Goal: Transaction & Acquisition: Book appointment/travel/reservation

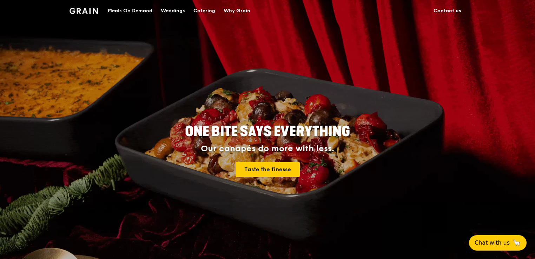
click at [206, 9] on div "Catering" at bounding box center [205, 10] width 22 height 21
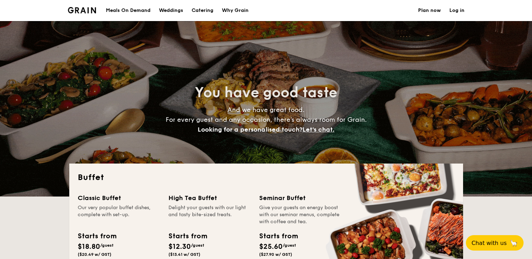
select select
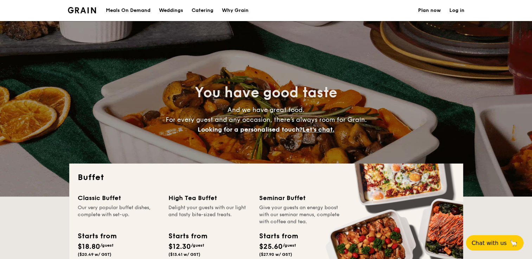
click at [240, 9] on div "Why Grain" at bounding box center [235, 10] width 27 height 21
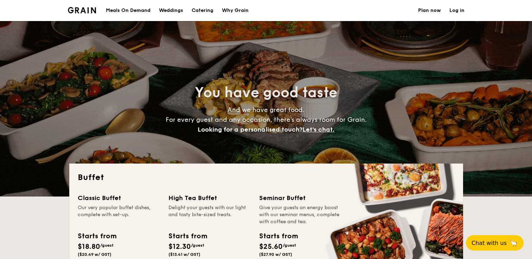
select select
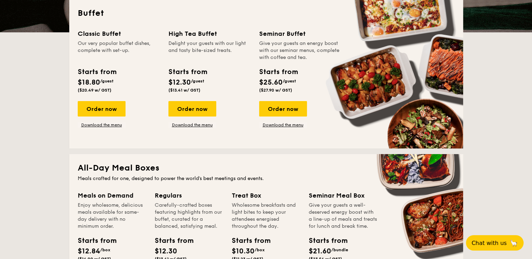
scroll to position [169, 0]
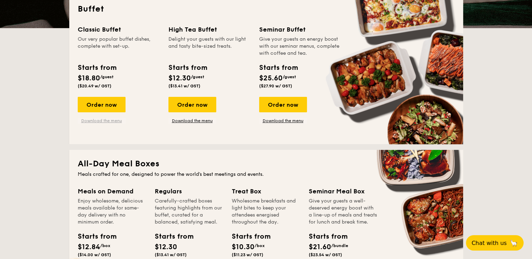
click at [102, 122] on link "Download the menu" at bounding box center [102, 121] width 48 height 6
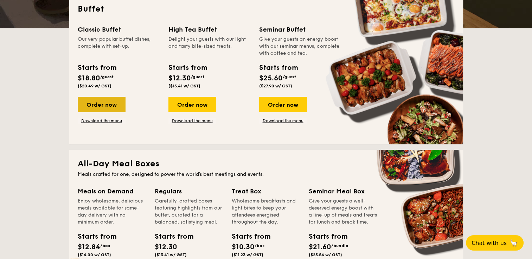
click at [107, 106] on div "Order now" at bounding box center [102, 104] width 48 height 15
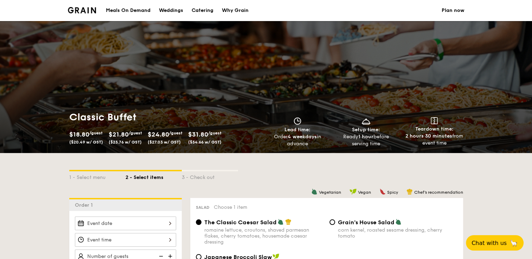
click at [171, 226] on div at bounding box center [125, 224] width 101 height 14
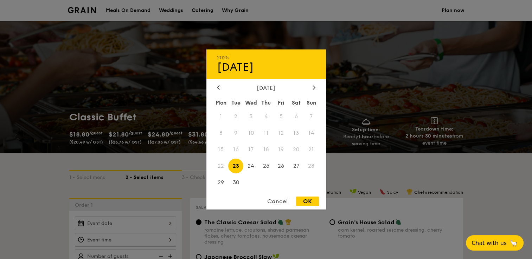
click at [297, 150] on span "20" at bounding box center [295, 149] width 15 height 15
click at [218, 86] on icon at bounding box center [218, 87] width 2 height 4
click at [315, 87] on div at bounding box center [314, 88] width 6 height 7
click at [482, 247] on button "Chat with us 🦙" at bounding box center [494, 243] width 60 height 16
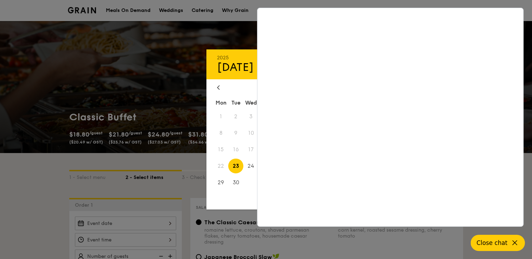
click at [513, 244] on icon at bounding box center [514, 243] width 4 height 4
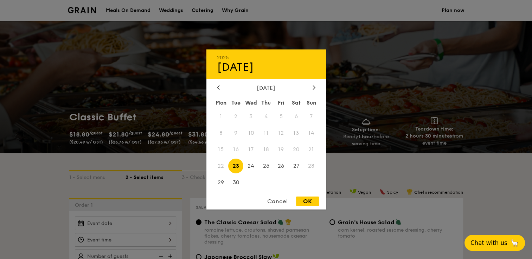
click at [294, 151] on span "20" at bounding box center [295, 149] width 15 height 15
click at [276, 206] on div "Cancel" at bounding box center [277, 201] width 34 height 9
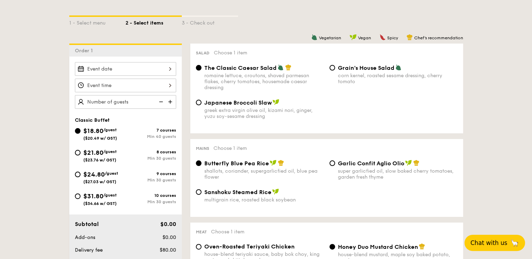
scroll to position [169, 0]
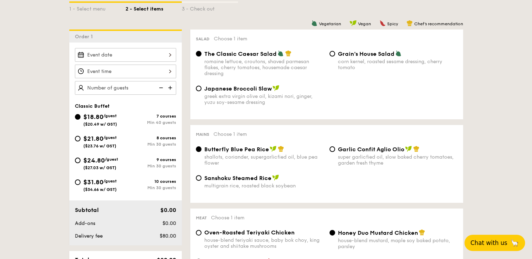
click at [170, 54] on div at bounding box center [125, 55] width 101 height 14
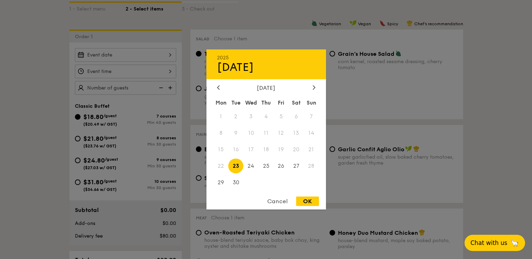
click at [295, 148] on span "20" at bounding box center [295, 149] width 15 height 15
click at [279, 203] on div "Cancel" at bounding box center [277, 201] width 34 height 9
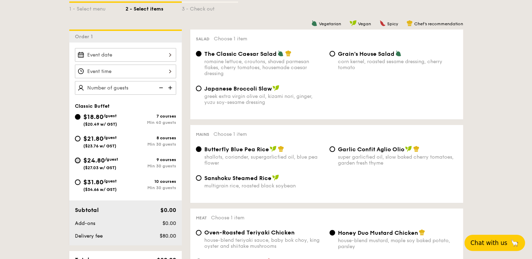
click at [77, 161] on input "$24.80 /guest ($27.03 w/ GST) 9 courses Min 30 guests" at bounding box center [78, 161] width 6 height 6
radio input "true"
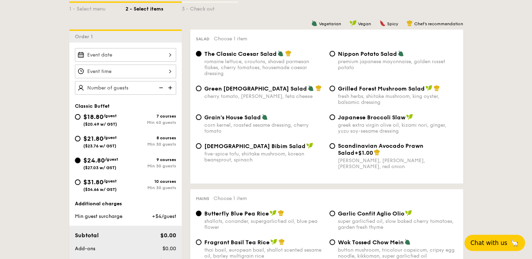
radio input "true"
click at [499, 244] on span "Chat with us" at bounding box center [488, 243] width 37 height 7
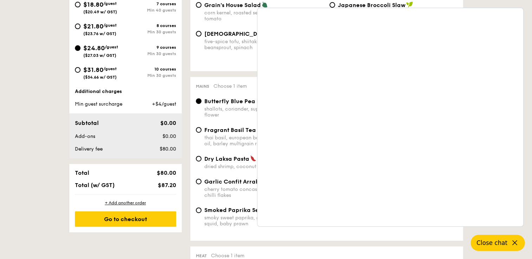
scroll to position [295, 0]
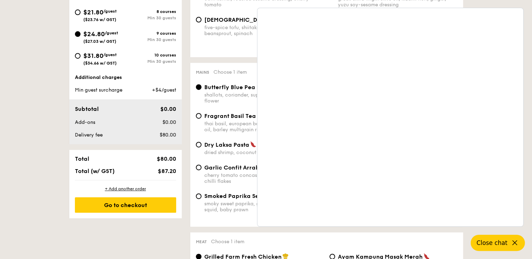
click at [226, 168] on span "Garlic Confit Arrabiata" at bounding box center [237, 167] width 67 height 7
click at [201, 168] on input "Garlic Confit Arrabiata cherry tomato concasse, garlic-infused olive oil, chill…" at bounding box center [199, 168] width 6 height 6
radio input "true"
click at [237, 128] on div "thai basil, european basil, shallot scented sesame oil, barley multigrain rice" at bounding box center [263, 127] width 119 height 12
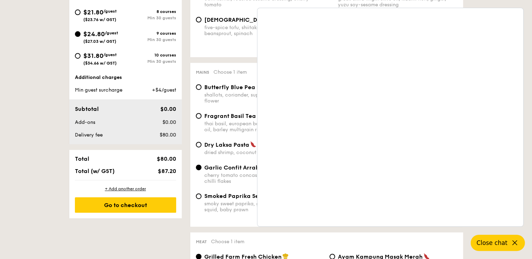
click at [201, 119] on input "Fragrant Basil Tea Rice thai basil, european basil, shallot scented sesame oil,…" at bounding box center [199, 116] width 6 height 6
radio input "true"
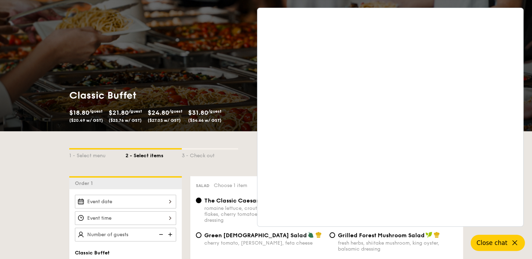
scroll to position [32, 0]
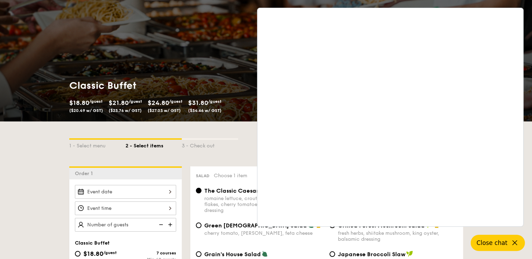
click at [167, 103] on span "$24.80" at bounding box center [158, 103] width 21 height 8
click at [497, 241] on span "Close chat" at bounding box center [491, 243] width 31 height 7
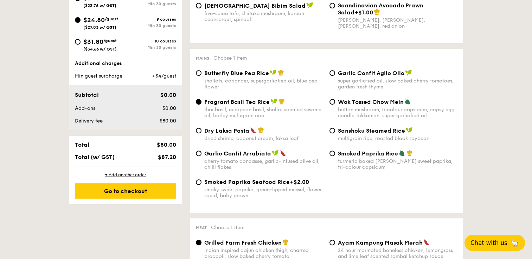
scroll to position [323, 0]
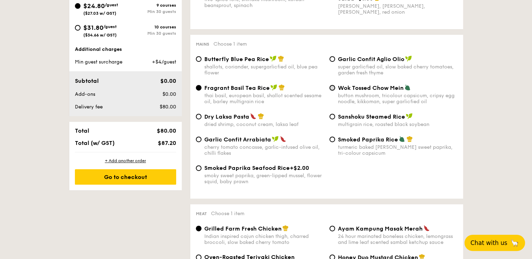
click at [332, 91] on input "Wok Tossed Chow Mein button mushroom, tricolour capsicum, cripsy egg noodle, ki…" at bounding box center [332, 88] width 6 height 6
radio input "true"
click at [198, 119] on input "Dry Laksa Pasta dried shrimp, coconut cream, laksa leaf" at bounding box center [199, 117] width 6 height 6
radio input "true"
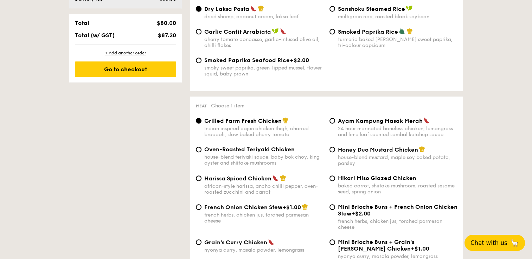
scroll to position [464, 0]
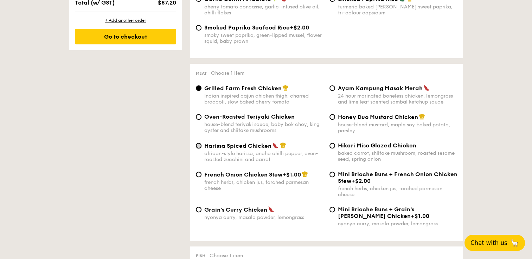
click at [198, 149] on input "Harissa Spiced Chicken african-style harissa, ancho chilli pepper, oven-roasted…" at bounding box center [199, 146] width 6 height 6
radio input "true"
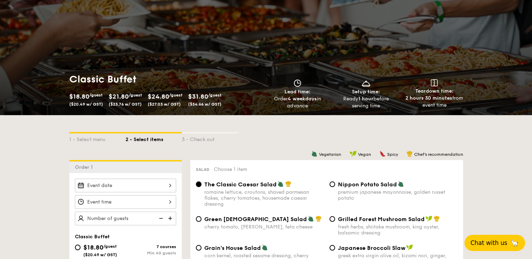
scroll to position [0, 0]
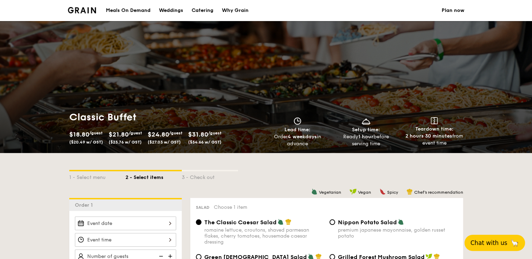
click at [201, 10] on div "Catering" at bounding box center [202, 10] width 22 height 21
select select
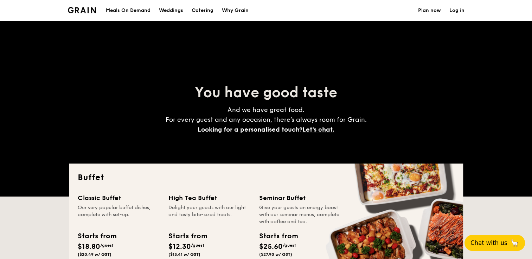
click at [97, 206] on div "Our very popular buffet dishes, complete with set-up." at bounding box center [119, 214] width 82 height 21
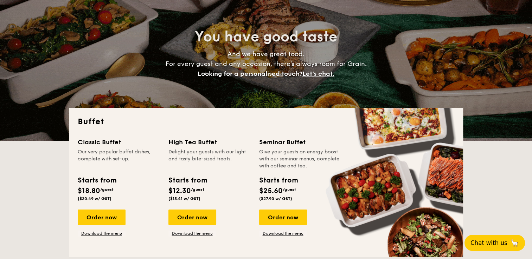
scroll to position [70, 0]
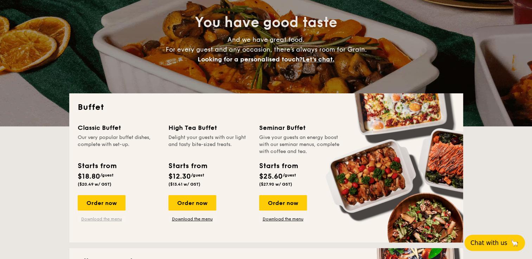
click at [113, 220] on link "Download the menu" at bounding box center [102, 219] width 48 height 6
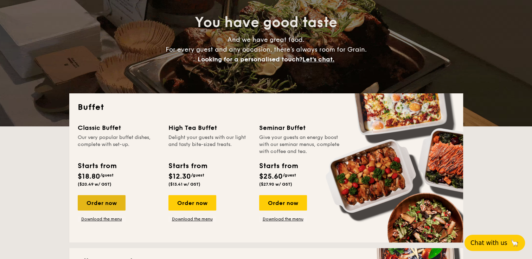
click at [107, 202] on div "Order now" at bounding box center [102, 202] width 48 height 15
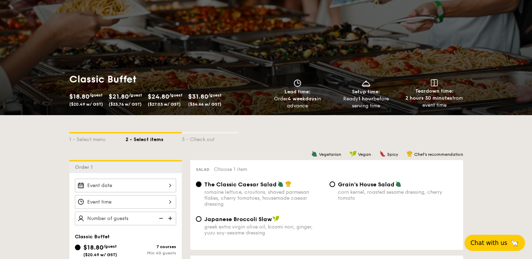
scroll to position [42, 0]
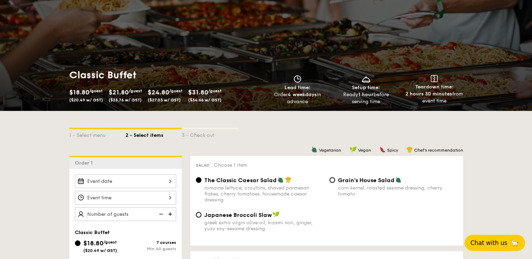
click at [170, 182] on div at bounding box center [125, 182] width 101 height 14
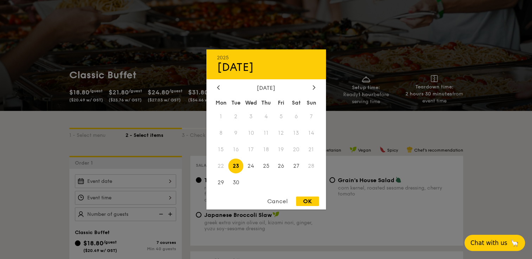
click at [313, 203] on div "OK" at bounding box center [307, 201] width 23 height 9
type input "Sep 23, 2025"
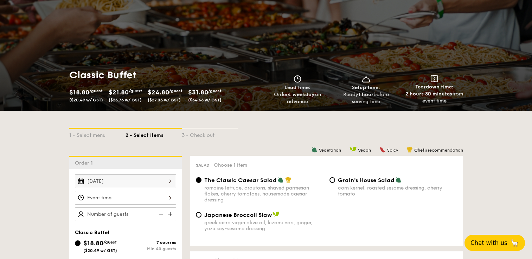
click at [168, 197] on div at bounding box center [125, 198] width 101 height 14
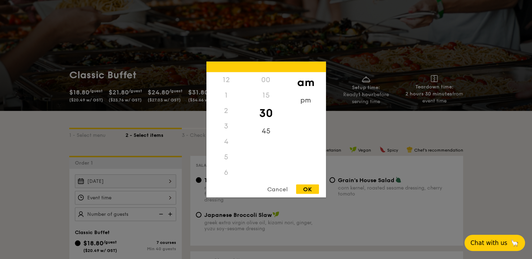
scroll to position [77, 0]
click at [308, 101] on div "pm" at bounding box center [306, 103] width 40 height 20
click at [308, 188] on div "OK" at bounding box center [307, 189] width 23 height 9
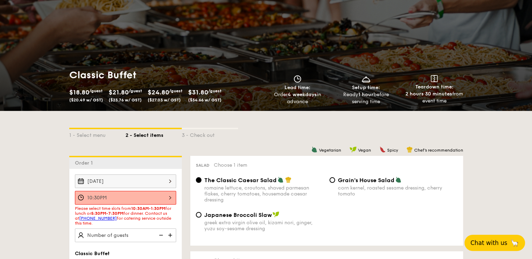
click at [170, 198] on div "10:30PM" at bounding box center [125, 198] width 101 height 14
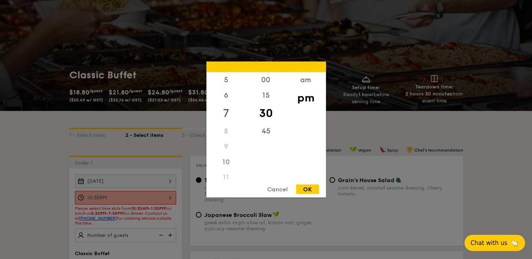
click at [226, 111] on div "7" at bounding box center [226, 113] width 40 height 20
click at [305, 189] on div "OK" at bounding box center [307, 189] width 23 height 9
type input "7:30PM"
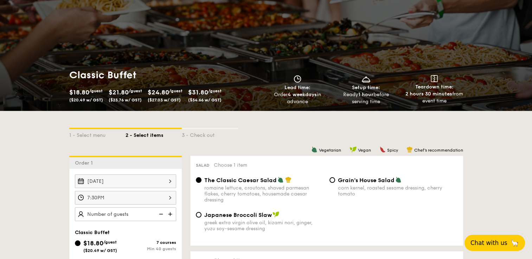
click at [170, 215] on img at bounding box center [170, 214] width 11 height 13
type input "40 guests"
click at [162, 213] on img at bounding box center [160, 214] width 11 height 13
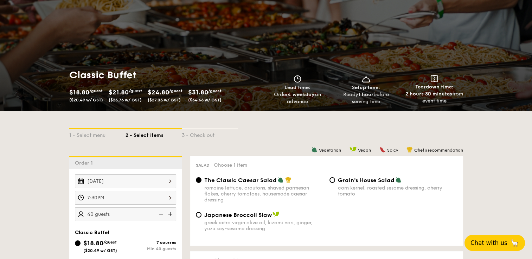
click at [162, 213] on img at bounding box center [160, 214] width 11 height 13
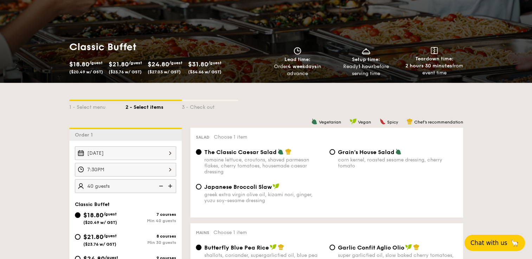
select select
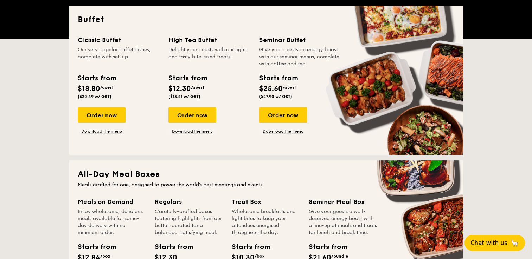
scroll to position [169, 0]
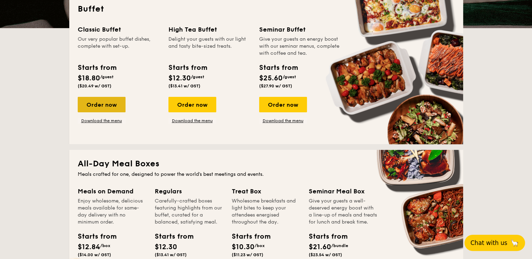
click at [98, 105] on div "Order now" at bounding box center [102, 104] width 48 height 15
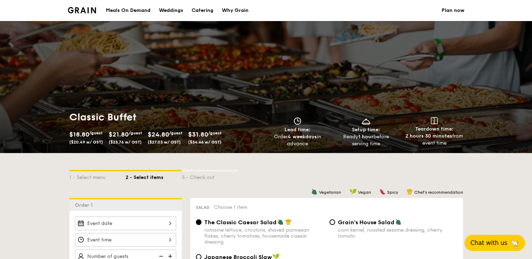
click at [161, 138] on span "$24.80" at bounding box center [158, 135] width 21 height 8
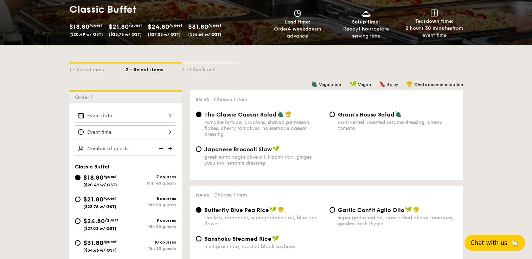
scroll to position [141, 0]
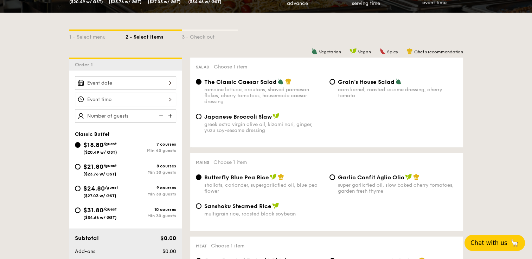
click at [77, 191] on div "$24.80 /guest ($27.03 w/ GST)" at bounding box center [100, 191] width 51 height 15
click at [77, 191] on input "$24.80 /guest ($27.03 w/ GST) 9 courses Min 30 guests" at bounding box center [78, 189] width 6 height 6
radio input "true"
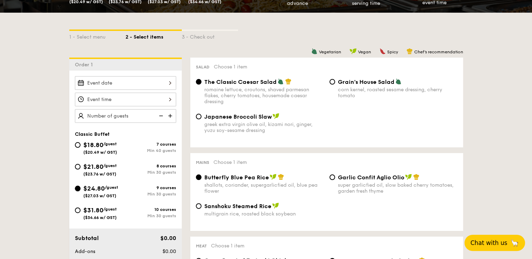
radio input "true"
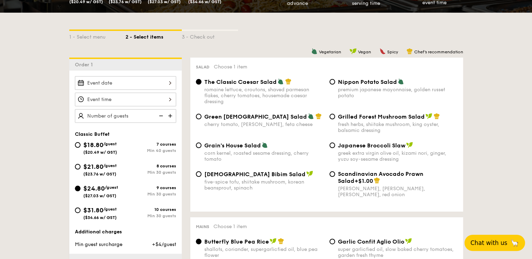
click at [170, 82] on div at bounding box center [125, 83] width 101 height 14
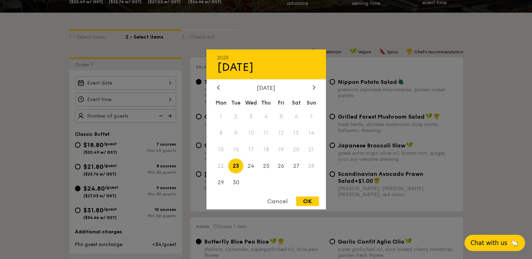
click at [311, 204] on div "OK" at bounding box center [307, 201] width 23 height 9
type input "Sep 23, 2025"
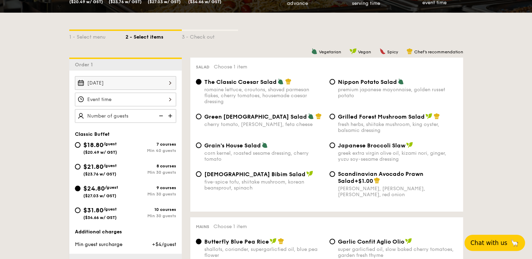
click at [170, 100] on div at bounding box center [125, 100] width 101 height 14
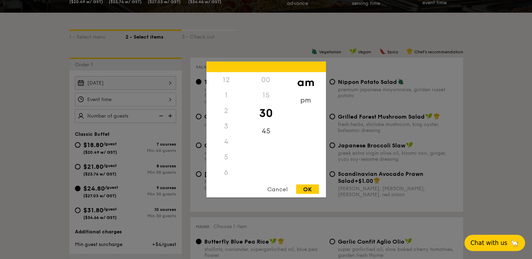
scroll to position [77, 0]
click at [305, 100] on div "pm" at bounding box center [306, 103] width 40 height 20
click at [226, 111] on div "7" at bounding box center [226, 113] width 40 height 20
click at [303, 191] on div "OK" at bounding box center [307, 189] width 23 height 9
type input "7:30PM"
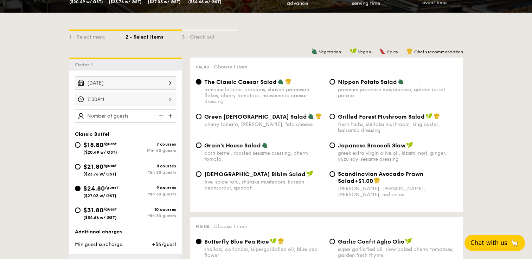
click at [170, 114] on img at bounding box center [170, 115] width 11 height 13
click at [170, 116] on img at bounding box center [170, 115] width 11 height 13
type input "25 guests"
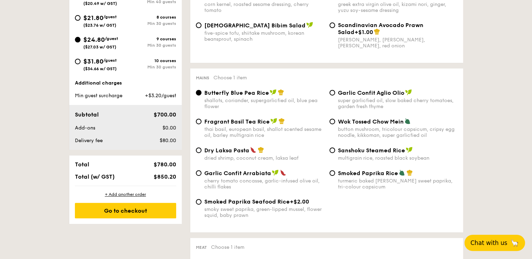
scroll to position [292, 0]
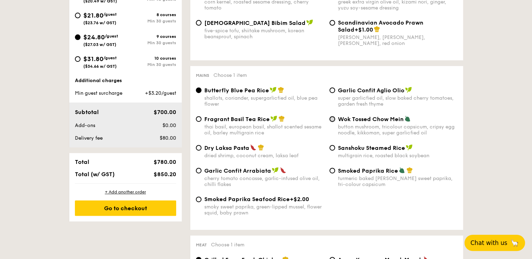
click at [333, 122] on input "Wok Tossed Chow Mein button mushroom, tricolour capsicum, cripsy egg noodle, ki…" at bounding box center [332, 119] width 6 height 6
radio input "true"
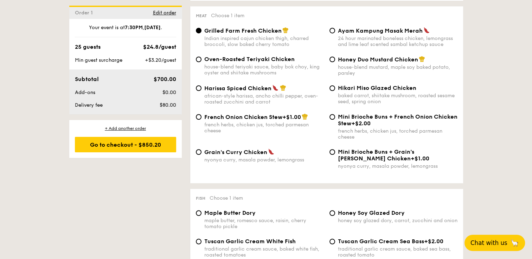
scroll to position [535, 0]
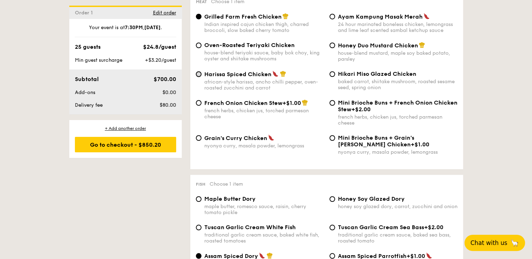
click at [200, 77] on input "Harissa Spiced Chicken african-style harissa, ancho chilli pepper, oven-roasted…" at bounding box center [199, 74] width 6 height 6
radio input "true"
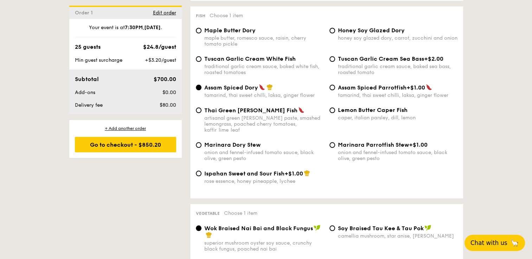
scroll to position [718, 0]
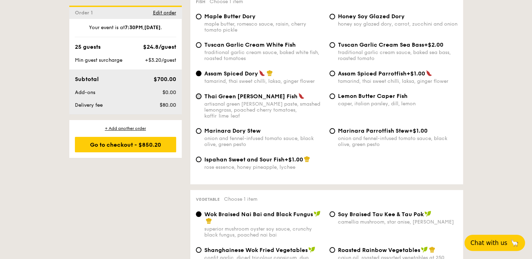
click at [197, 99] on input "Thai Green Curry Fish artisanal green curry paste, smashed lemongrass, poached …" at bounding box center [199, 96] width 6 height 6
radio input "true"
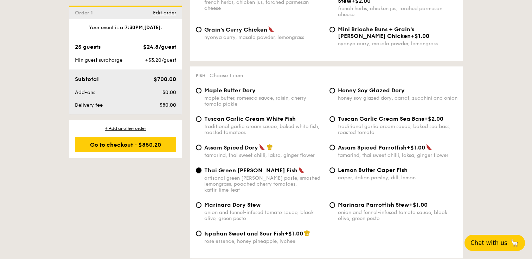
scroll to position [634, 0]
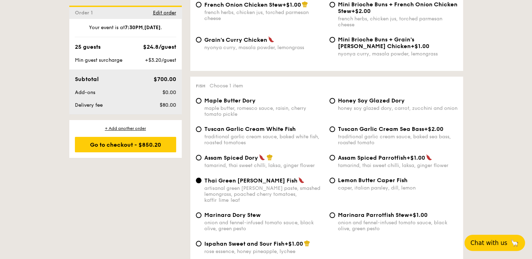
click at [198, 168] on div "Assam Spiced Dory tamarind, thai sweet chilli, laksa, ginger flower" at bounding box center [260, 161] width 134 height 14
click at [198, 161] on input "Assam Spiced Dory tamarind, thai sweet chilli, laksa, ginger flower" at bounding box center [199, 158] width 6 height 6
radio input "true"
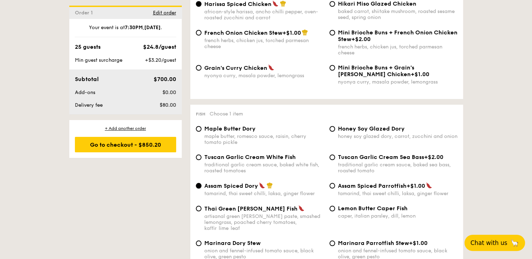
scroll to position [620, 0]
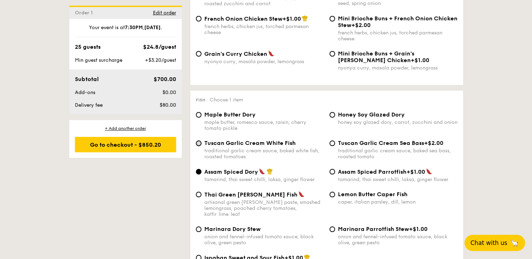
click at [198, 146] on input "Tuscan Garlic Cream White Fish traditional garlic cream sauce, baked white fish…" at bounding box center [199, 144] width 6 height 6
radio input "true"
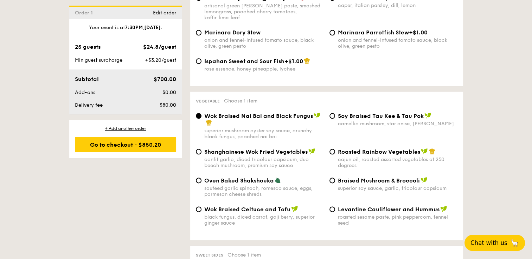
scroll to position [831, 0]
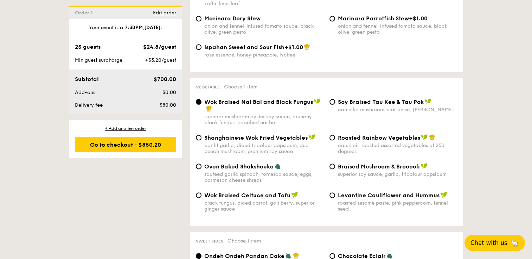
drag, startPoint x: 333, startPoint y: 141, endPoint x: 313, endPoint y: 176, distance: 40.3
click at [313, 176] on div "sauteed garlic spinach, romesco sauce, eggs, parmesan cheese shreds" at bounding box center [263, 177] width 119 height 12
click at [201, 169] on input "Oven Baked Shakshouka sauteed garlic spinach, romesco sauce, eggs, parmesan che…" at bounding box center [199, 167] width 6 height 6
radio input "true"
click at [333, 141] on input "Roasted Rainbow Vegetables cajun oil, roasted assorted vegetables at 250 degrees" at bounding box center [332, 138] width 6 height 6
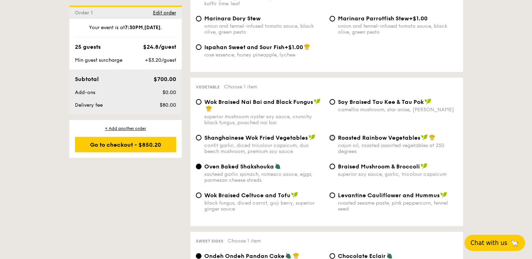
radio input "true"
drag, startPoint x: 535, startPoint y: 255, endPoint x: 404, endPoint y: 250, distance: 131.1
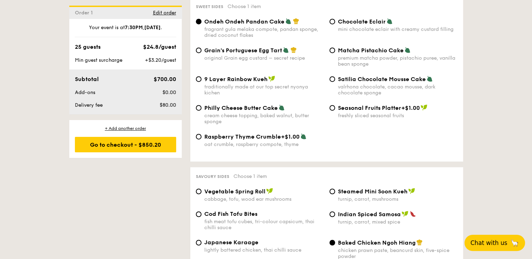
scroll to position [1069, 0]
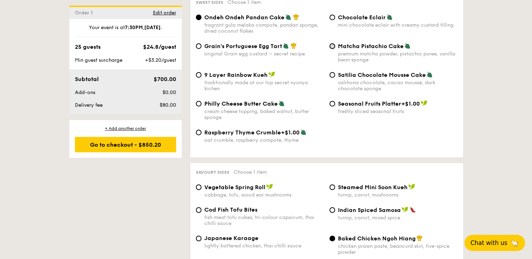
click at [331, 49] on input "Matcha Pistachio Cake premium matcha powder, pistachio puree, vanilla bean spon…" at bounding box center [332, 46] width 6 height 6
radio input "true"
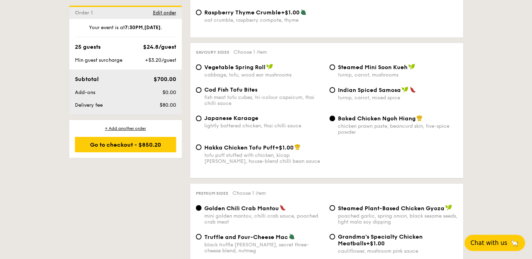
scroll to position [1196, 0]
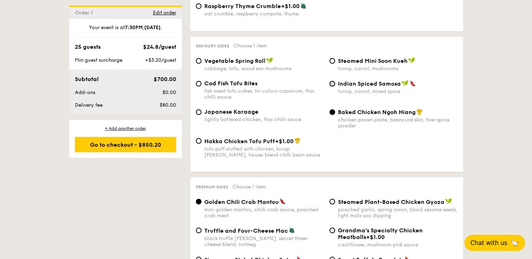
click at [333, 86] on input "Indian Spiced Samosa turnip, carrot, mixed spice" at bounding box center [332, 84] width 6 height 6
radio input "true"
click at [332, 115] on input "Baked Chicken Ngoh Hiang chicken prawn paste, beancurd skin, five-spice powder" at bounding box center [332, 112] width 6 height 6
radio input "true"
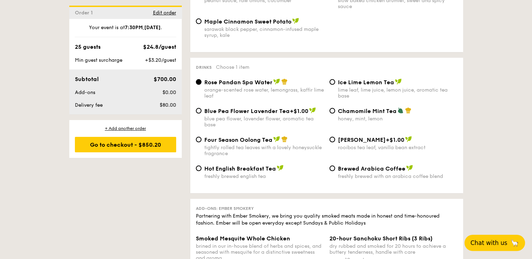
scroll to position [1496, 0]
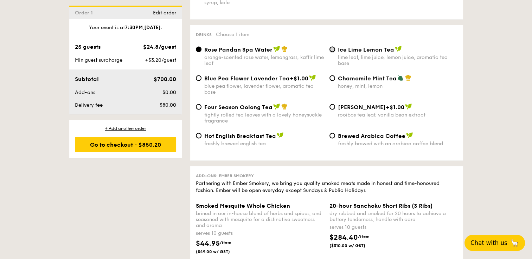
click at [332, 52] on input "Ice Lime Lemon Tea lime leaf, lime juice, lemon juice, aromatic tea base" at bounding box center [332, 50] width 6 height 6
radio input "true"
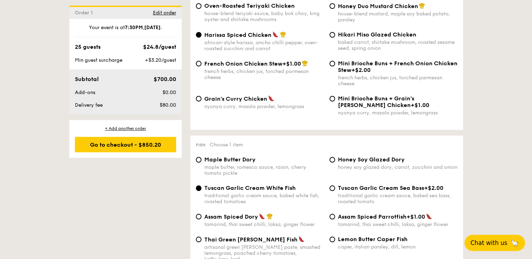
scroll to position [802, 0]
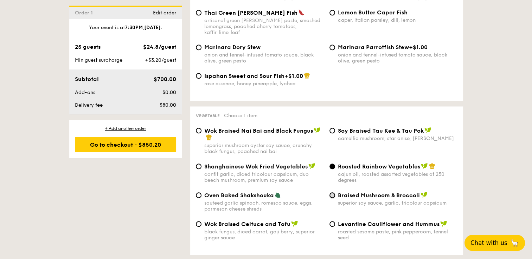
click at [334, 198] on input "Braised Mushroom & Broccoli superior soy sauce, garlic, tricolour capsicum" at bounding box center [332, 196] width 6 height 6
radio input "true"
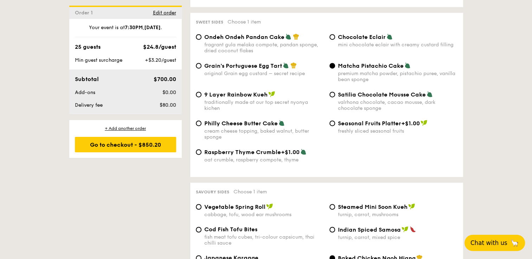
scroll to position [1064, 0]
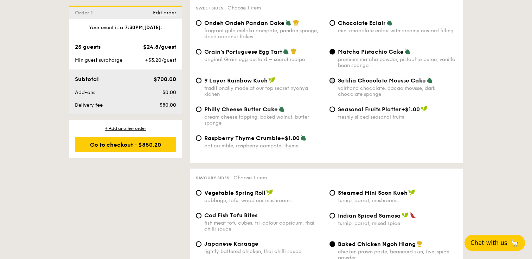
click at [332, 83] on input "Satilia Chocolate Mousse Cake valrhona chocolate, cacao mousse, dark chocolate …" at bounding box center [332, 81] width 6 height 6
radio input "true"
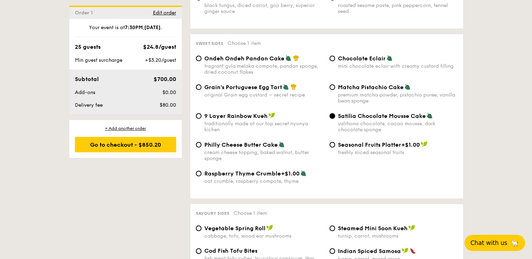
scroll to position [1037, 0]
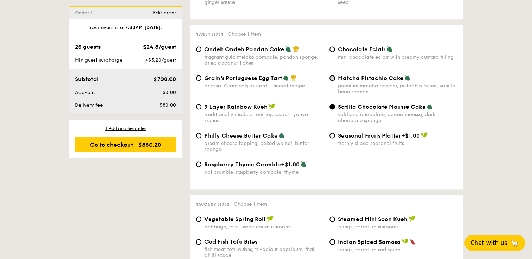
click at [331, 81] on input "Matcha Pistachio Cake premium matcha powder, pistachio puree, vanilla bean spon…" at bounding box center [332, 78] width 6 height 6
radio input "true"
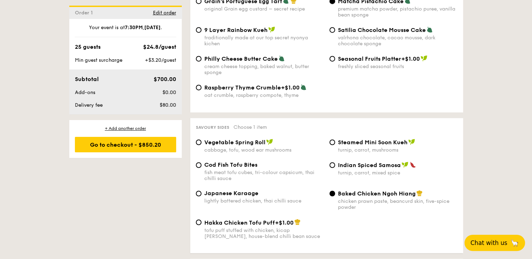
scroll to position [1166, 0]
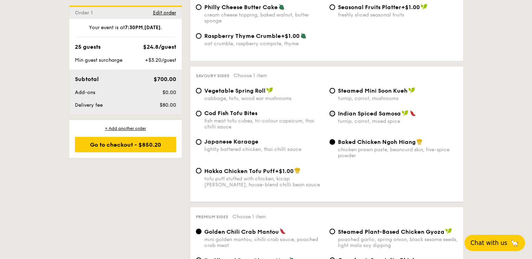
click at [331, 116] on input "Indian Spiced Samosa turnip, carrot, mixed spice" at bounding box center [332, 114] width 6 height 6
radio input "true"
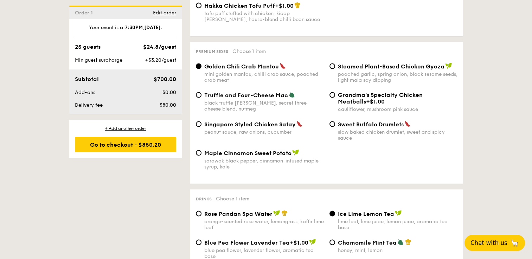
scroll to position [1336, 0]
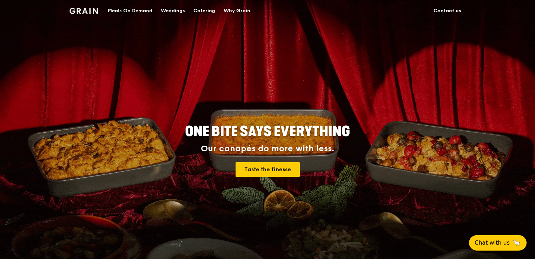
click at [203, 9] on div "Catering" at bounding box center [205, 10] width 22 height 21
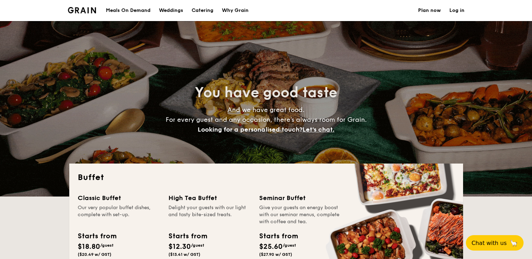
select select
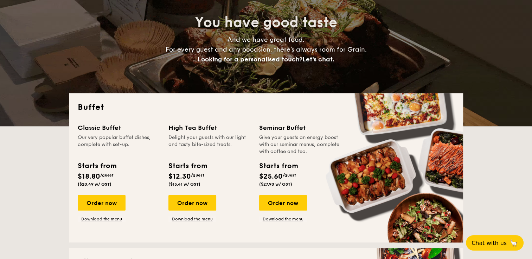
scroll to position [84, 0]
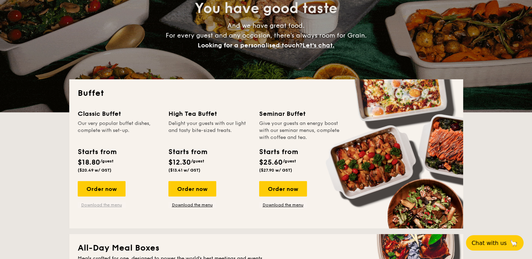
click at [108, 205] on link "Download the menu" at bounding box center [102, 205] width 48 height 6
